Goal: Task Accomplishment & Management: Manage account settings

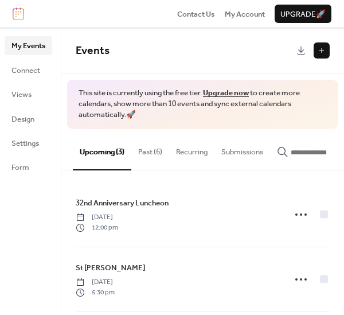
click at [230, 100] on span "This site is currently using the free tier. Upgrade now to create more calendar…" at bounding box center [202, 104] width 248 height 33
click at [159, 148] on button "Past (6)" at bounding box center [150, 149] width 38 height 40
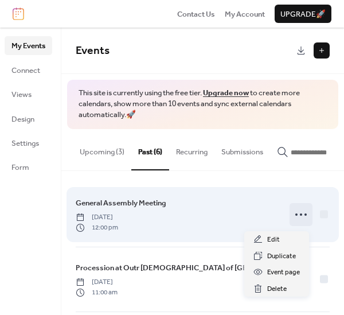
click at [295, 214] on icon at bounding box center [301, 214] width 18 height 18
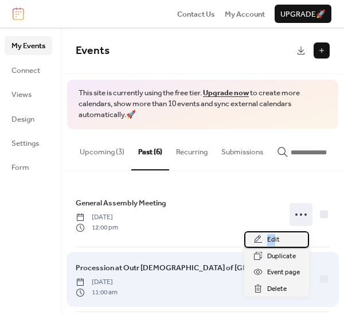
drag, startPoint x: 274, startPoint y: 237, endPoint x: 318, endPoint y: 250, distance: 45.5
click at [318, 250] on body "Contact Us My Account Upgrade 🚀 My Events Connect Views Design Settings Form My…" at bounding box center [172, 157] width 344 height 315
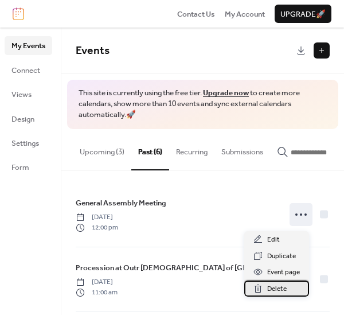
click at [272, 288] on span "Delete" at bounding box center [276, 288] width 19 height 11
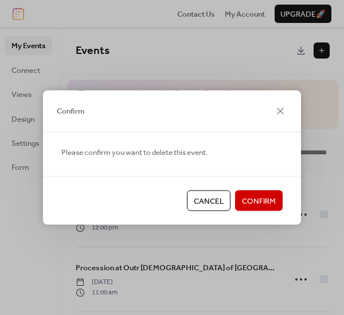
click at [260, 196] on span "Confirm" at bounding box center [259, 200] width 34 height 11
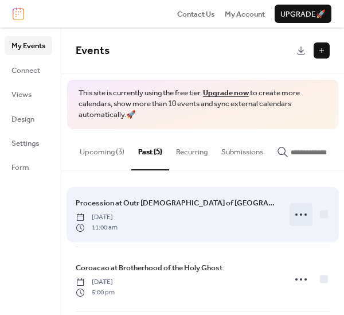
click at [307, 214] on div at bounding box center [300, 214] width 23 height 23
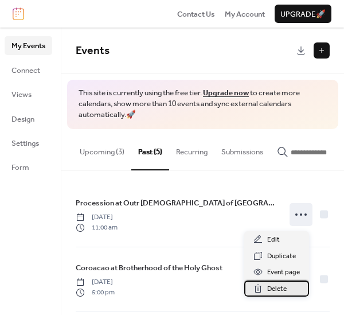
click at [274, 285] on span "Delete" at bounding box center [276, 288] width 19 height 11
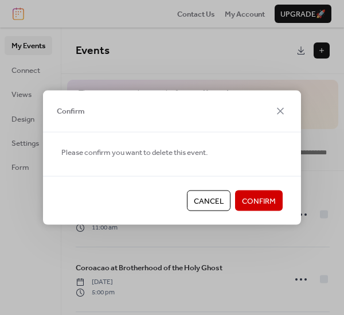
click at [253, 195] on span "Confirm" at bounding box center [259, 200] width 34 height 11
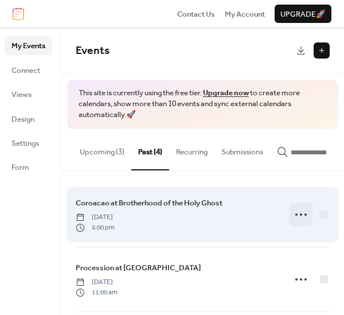
click at [299, 218] on icon at bounding box center [301, 214] width 18 height 18
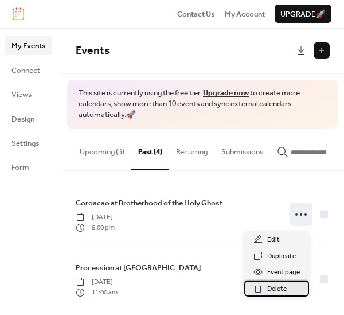
click at [277, 287] on span "Delete" at bounding box center [276, 288] width 19 height 11
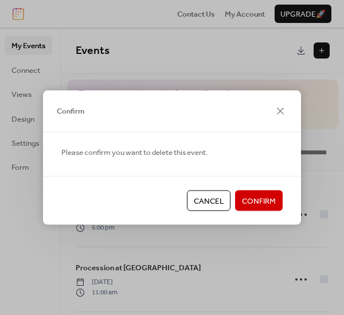
click at [270, 202] on span "Confirm" at bounding box center [259, 200] width 34 height 11
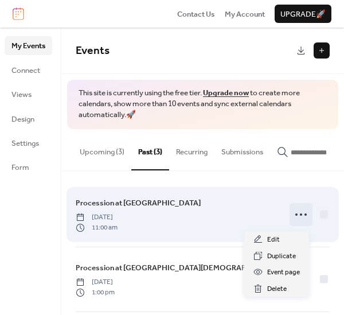
click at [296, 215] on icon at bounding box center [301, 214] width 18 height 18
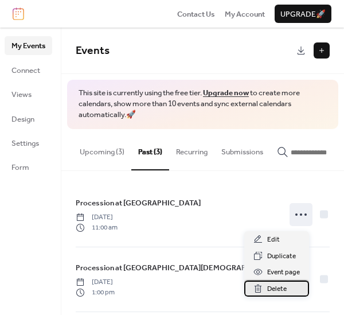
click at [277, 290] on span "Delete" at bounding box center [276, 288] width 19 height 11
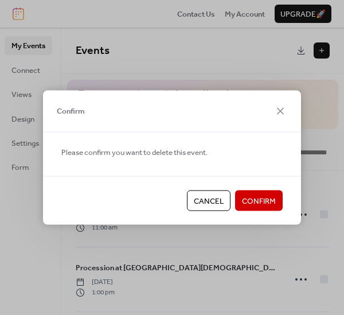
click at [257, 199] on span "Confirm" at bounding box center [259, 200] width 34 height 11
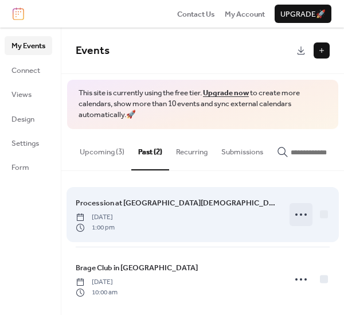
click at [295, 215] on circle at bounding box center [296, 214] width 2 height 2
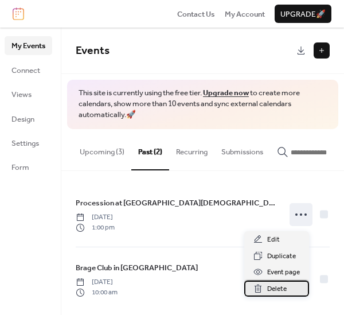
click at [278, 289] on span "Delete" at bounding box center [276, 288] width 19 height 11
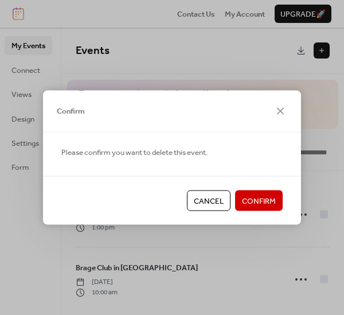
click at [266, 200] on span "Confirm" at bounding box center [259, 200] width 34 height 11
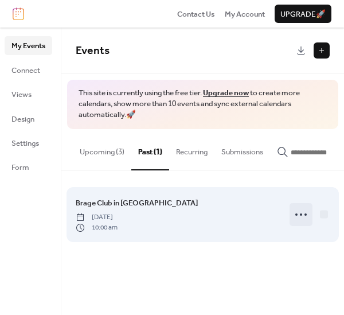
click at [300, 218] on icon at bounding box center [301, 214] width 18 height 18
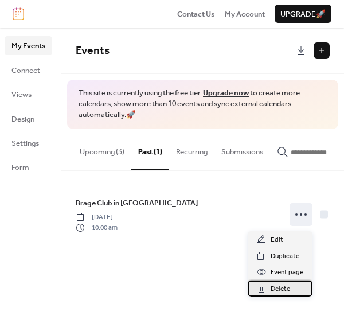
click at [281, 292] on span "Delete" at bounding box center [279, 288] width 19 height 11
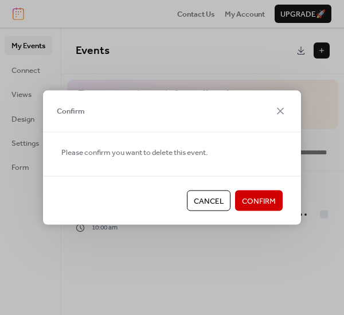
click at [266, 211] on div "Cancel Confirm" at bounding box center [172, 200] width 258 height 49
click at [258, 195] on span "Confirm" at bounding box center [259, 200] width 34 height 11
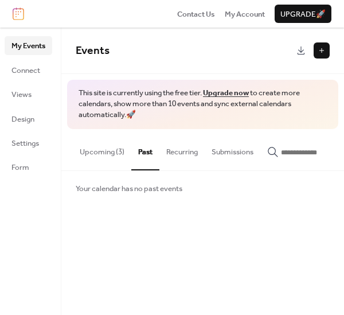
click at [103, 151] on button "Upcoming (3)" at bounding box center [102, 149] width 58 height 40
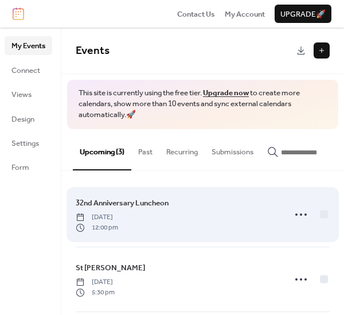
click at [129, 212] on div "32nd Anniversary Luncheon Sunday, October 12, 2025 12:00 pm" at bounding box center [177, 215] width 202 height 36
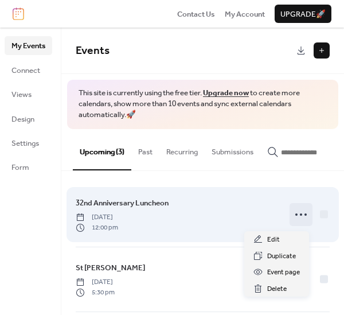
click at [303, 215] on icon at bounding box center [301, 214] width 18 height 18
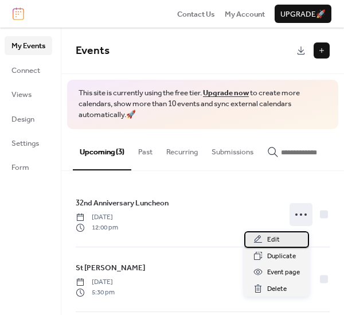
click at [281, 240] on div "Edit" at bounding box center [276, 239] width 65 height 16
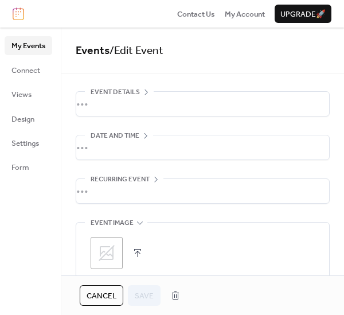
scroll to position [36, 0]
click at [138, 224] on icon at bounding box center [139, 222] width 9 height 9
click at [139, 264] on icon at bounding box center [137, 265] width 9 height 9
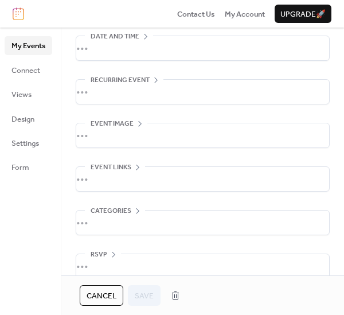
scroll to position [113, 0]
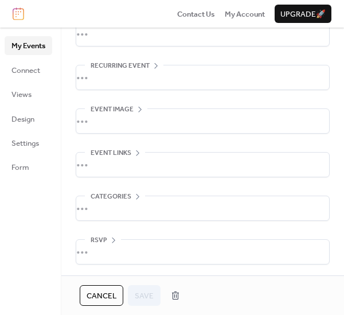
click at [109, 158] on div "•••" at bounding box center [202, 164] width 253 height 24
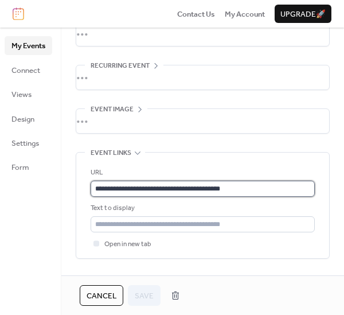
click at [245, 186] on input "**********" at bounding box center [203, 188] width 224 height 16
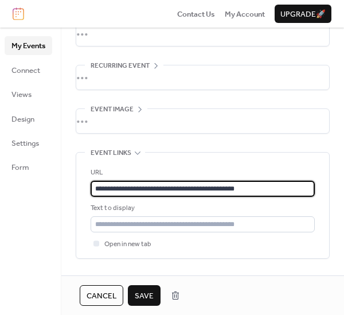
type input "**********"
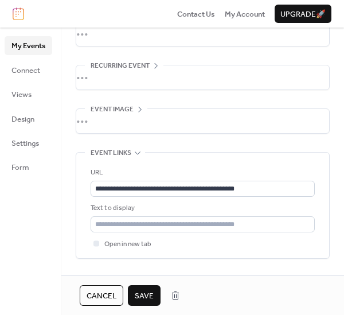
click at [147, 290] on span "Save" at bounding box center [144, 295] width 19 height 11
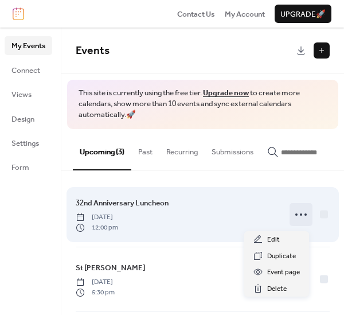
click at [299, 215] on icon at bounding box center [301, 214] width 18 height 18
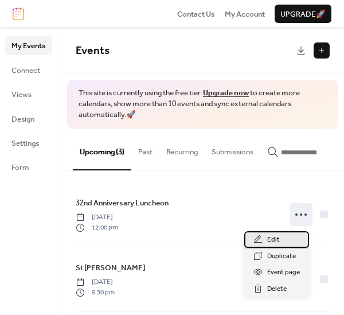
click at [274, 235] on span "Edit" at bounding box center [273, 239] width 13 height 11
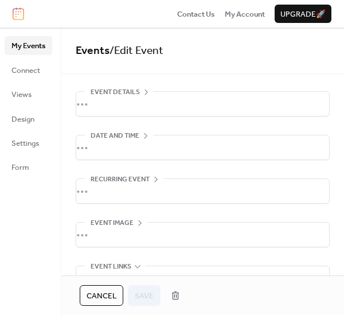
scroll to position [36, 0]
click at [139, 264] on icon at bounding box center [137, 265] width 9 height 9
click at [139, 261] on icon at bounding box center [137, 265] width 9 height 9
click at [338, 96] on div "**********" at bounding box center [202, 280] width 282 height 379
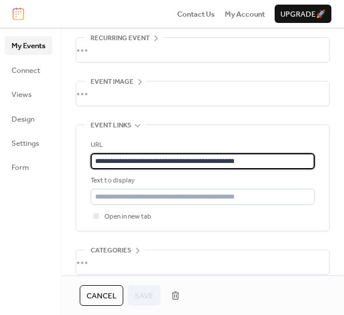
scroll to position [0, 0]
drag, startPoint x: 268, startPoint y: 158, endPoint x: 50, endPoint y: 164, distance: 217.8
click at [50, 164] on div "**********" at bounding box center [172, 171] width 344 height 287
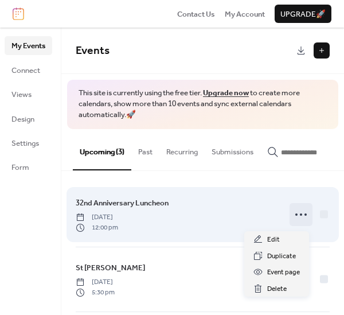
click at [296, 215] on icon at bounding box center [301, 214] width 18 height 18
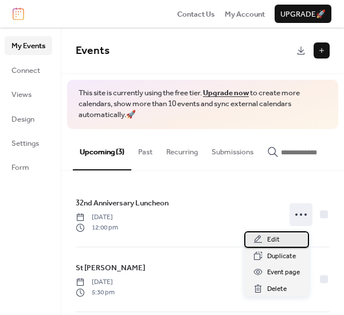
click at [276, 239] on span "Edit" at bounding box center [273, 239] width 13 height 11
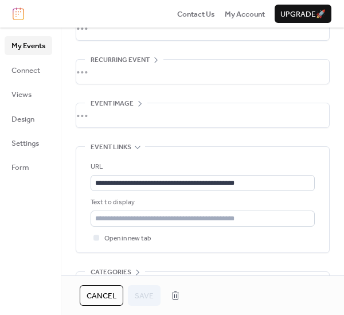
scroll to position [122, 0]
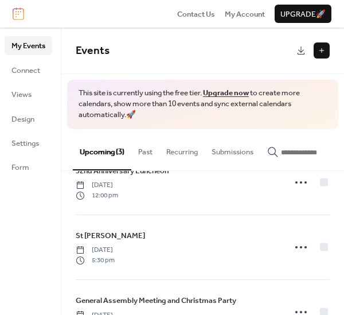
scroll to position [40, 0]
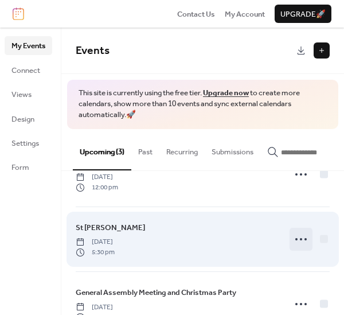
click at [294, 242] on icon at bounding box center [301, 239] width 18 height 18
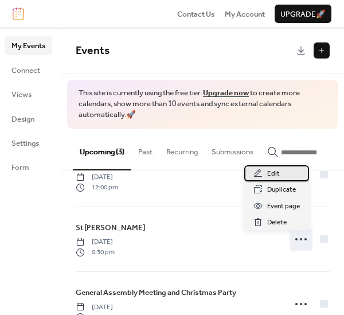
click at [276, 179] on span "Edit" at bounding box center [273, 173] width 13 height 11
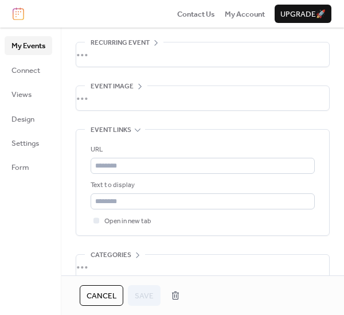
scroll to position [148, 0]
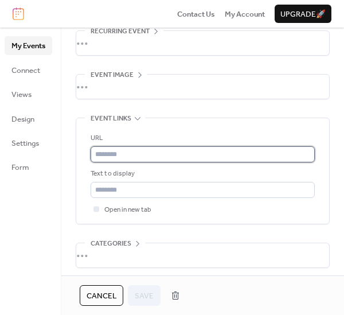
click at [158, 151] on input "text" at bounding box center [203, 154] width 224 height 16
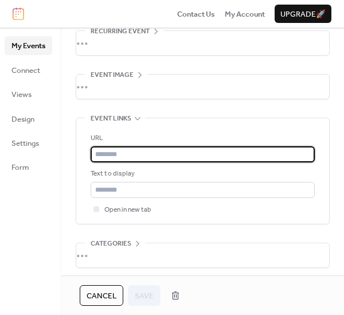
paste input "**********"
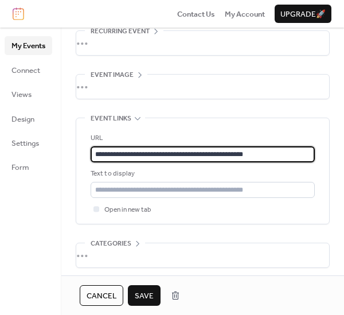
type input "**********"
click at [147, 298] on span "Save" at bounding box center [144, 295] width 19 height 11
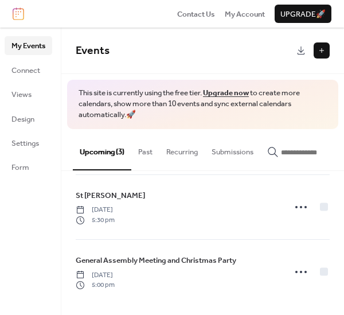
scroll to position [74, 0]
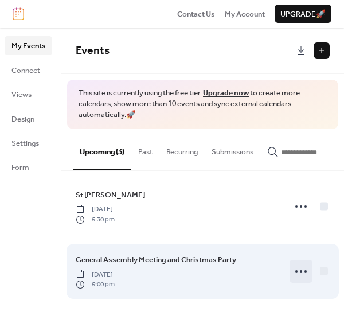
click at [297, 274] on icon at bounding box center [301, 271] width 18 height 18
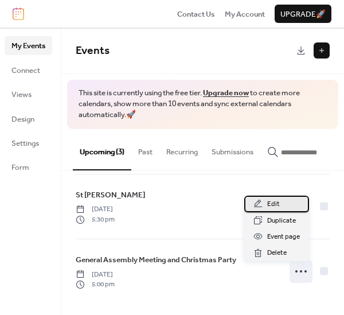
click at [274, 205] on span "Edit" at bounding box center [273, 203] width 13 height 11
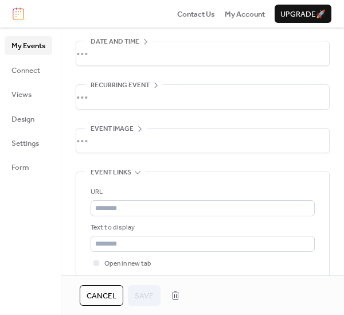
scroll to position [133, 0]
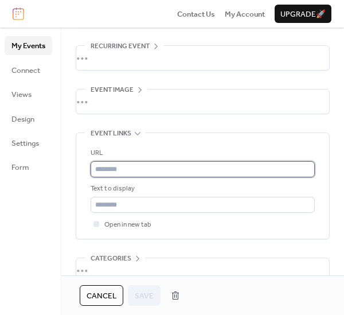
click at [127, 163] on input "text" at bounding box center [203, 169] width 224 height 16
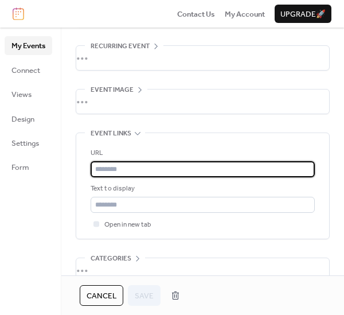
paste input "**********"
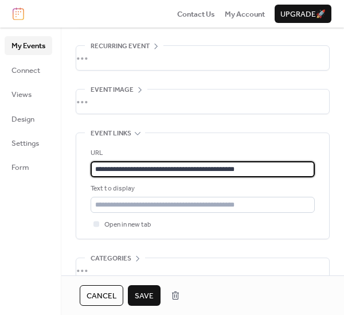
type input "**********"
click at [147, 294] on span "Save" at bounding box center [144, 295] width 19 height 11
